Goal: Transaction & Acquisition: Book appointment/travel/reservation

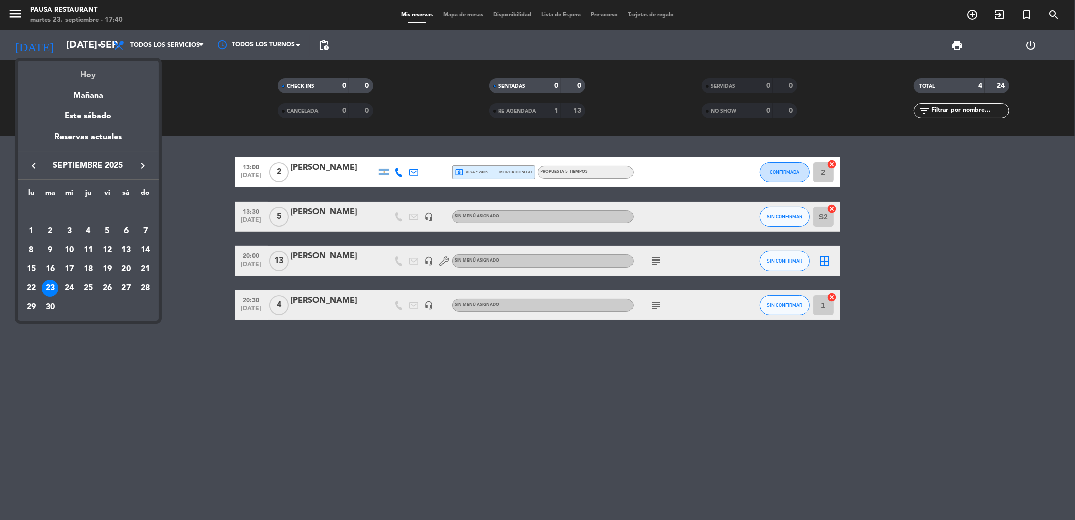
click at [88, 68] on div "Hoy" at bounding box center [88, 71] width 141 height 21
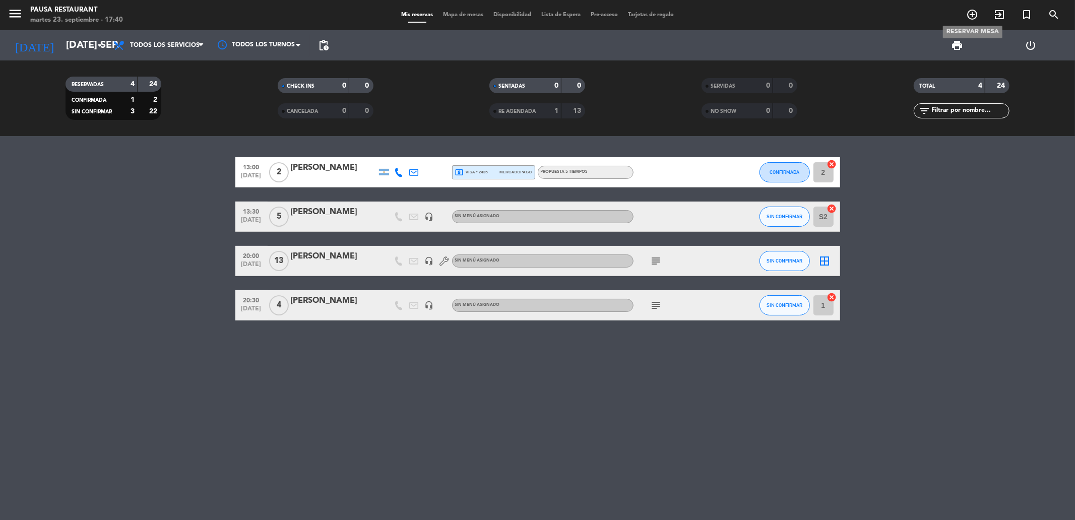
click at [970, 9] on icon "add_circle_outline" at bounding box center [972, 15] width 12 height 12
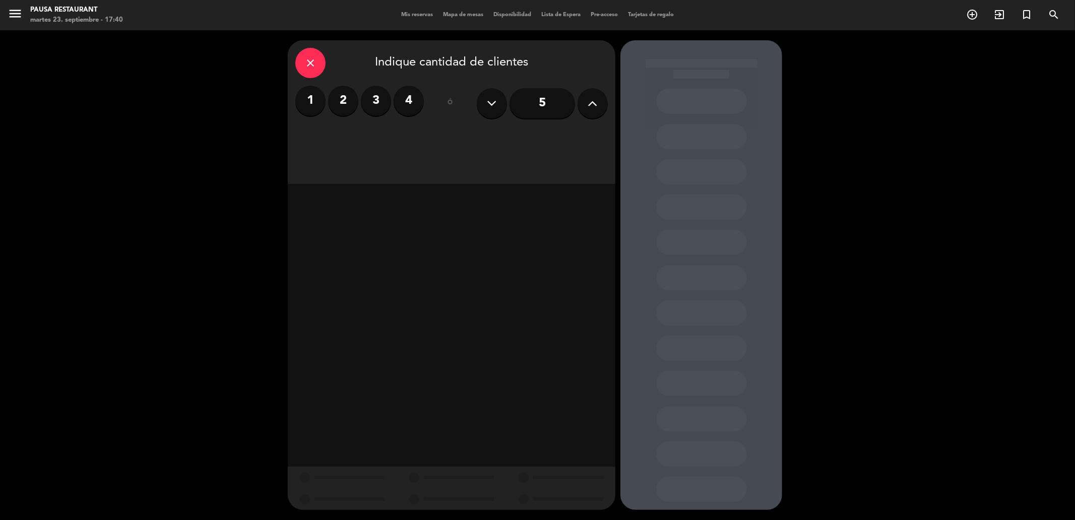
click at [397, 106] on label "4" at bounding box center [409, 101] width 30 height 30
click at [563, 142] on div "Cena" at bounding box center [570, 138] width 76 height 20
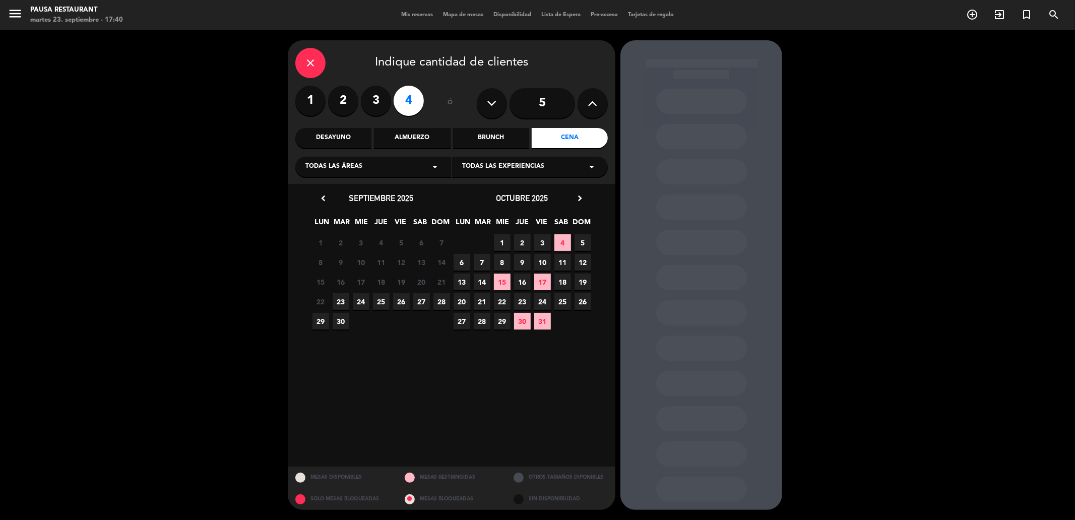
click at [359, 304] on span "24" at bounding box center [361, 301] width 17 height 17
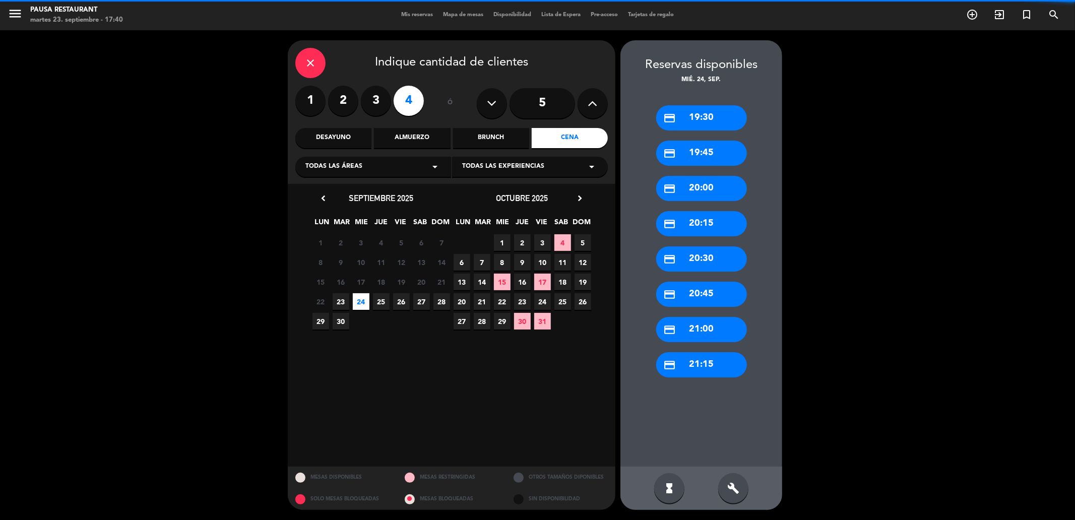
click at [340, 303] on span "23" at bounding box center [341, 301] width 17 height 17
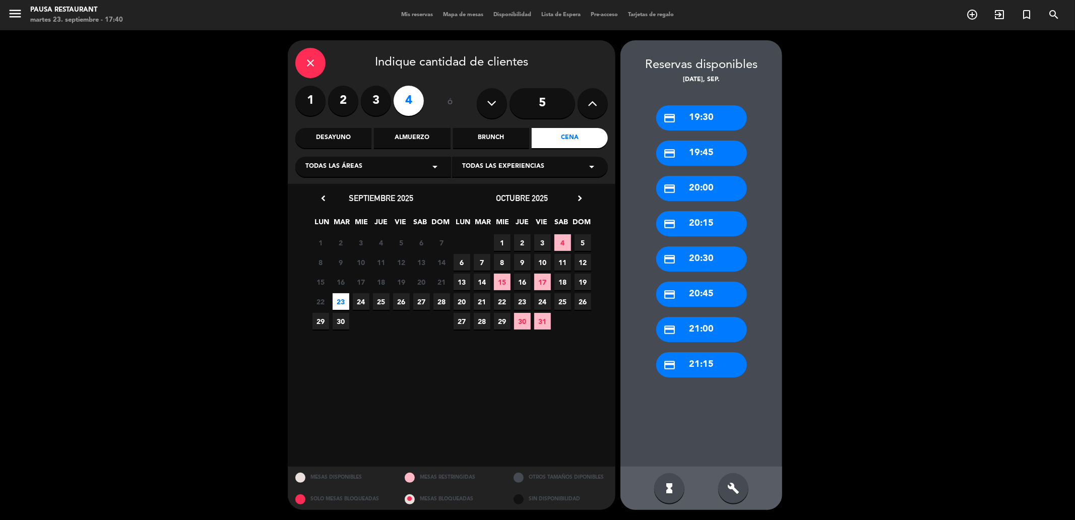
click at [697, 200] on div "credit_card 20:00" at bounding box center [701, 188] width 91 height 25
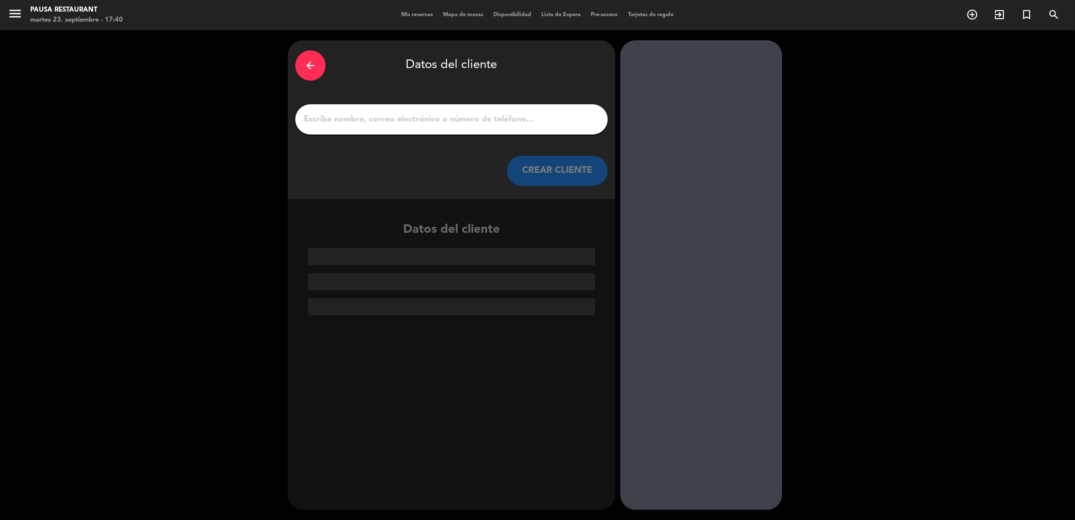
click at [389, 122] on input "1" at bounding box center [451, 119] width 297 height 14
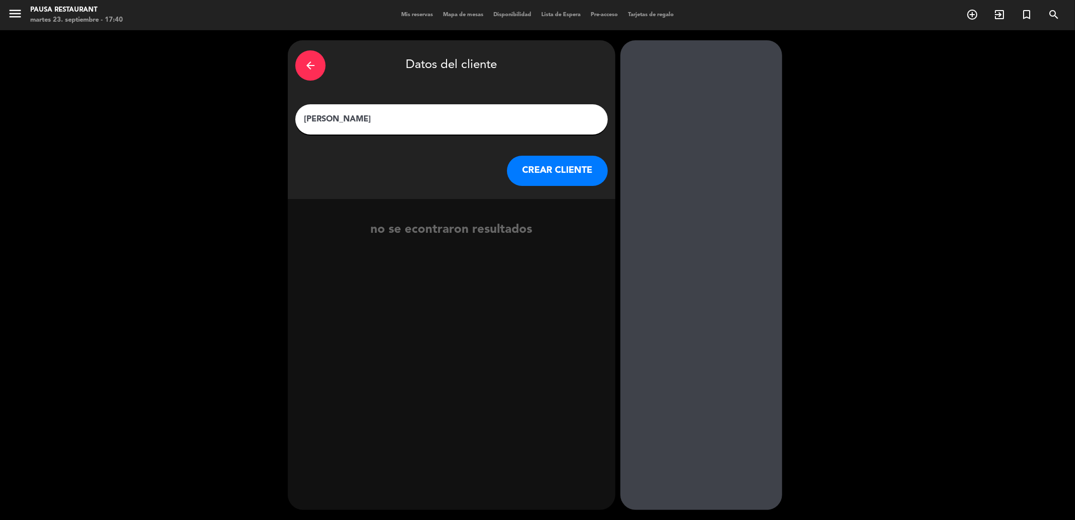
type input "[PERSON_NAME]"
click at [547, 155] on div "arrow_back Datos del cliente [PERSON_NAME] [PERSON_NAME] CLIENTE" at bounding box center [452, 119] width 328 height 159
click at [546, 163] on button "CREAR CLIENTE" at bounding box center [557, 171] width 101 height 30
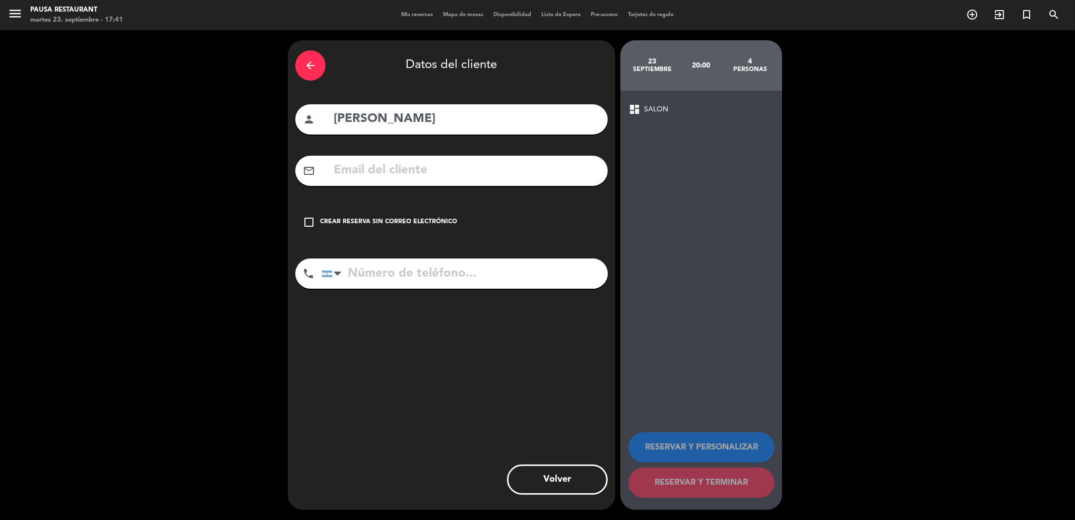
click at [365, 219] on div "Crear reserva sin correo electrónico" at bounding box center [388, 222] width 137 height 10
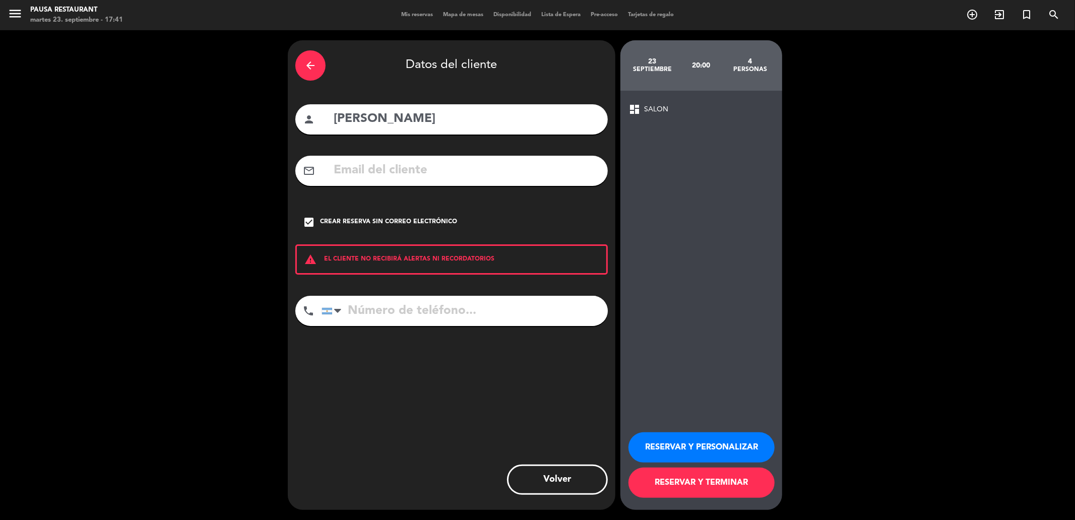
click at [718, 487] on button "RESERVAR Y TERMINAR" at bounding box center [701, 483] width 146 height 30
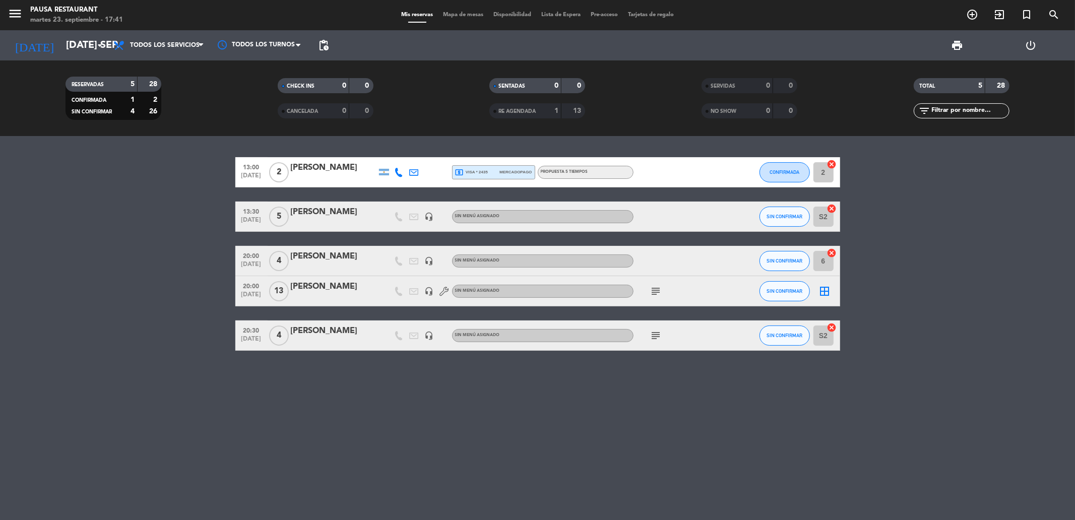
click at [315, 252] on div "[PERSON_NAME]" at bounding box center [334, 256] width 86 height 13
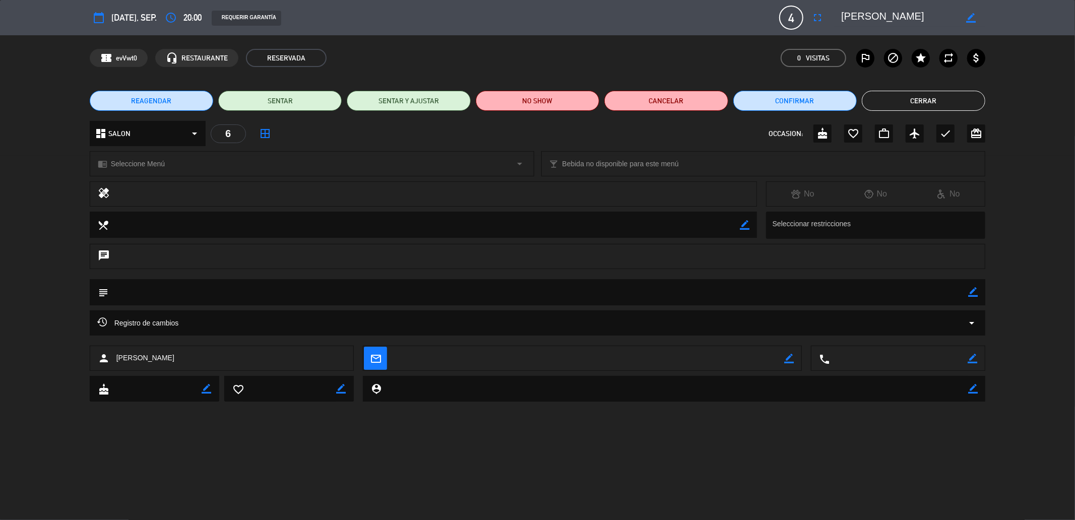
click at [116, 14] on span "[DATE], sep." at bounding box center [133, 18] width 45 height 15
click at [152, 19] on span "[DATE], sep." at bounding box center [133, 18] width 45 height 15
click at [109, 11] on div "calendar_today [DATE], sep." at bounding box center [123, 18] width 67 height 18
